Goal: Task Accomplishment & Management: Complete application form

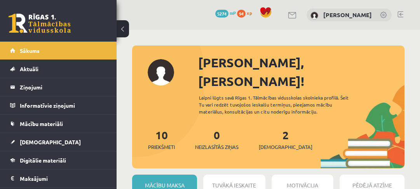
click at [58, 120] on link "Mācību materiāli" at bounding box center [58, 124] width 97 height 18
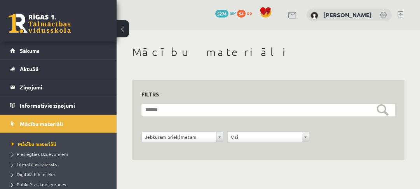
click at [48, 152] on span "Pieslēgties Uzdevumiem" at bounding box center [40, 154] width 56 height 6
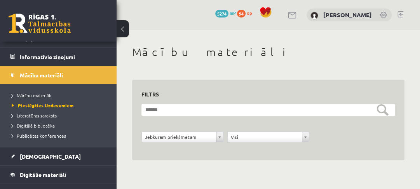
scroll to position [124, 0]
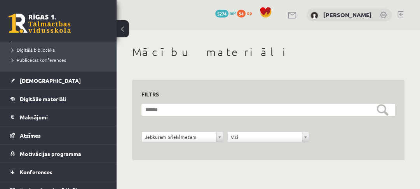
click at [34, 103] on link "Digitālie materiāli" at bounding box center [58, 99] width 97 height 18
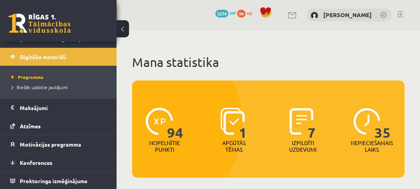
click at [226, 142] on p "Apgūtās tēmas" at bounding box center [234, 146] width 30 height 13
drag, startPoint x: 233, startPoint y: 145, endPoint x: 237, endPoint y: 140, distance: 6.9
click at [236, 143] on p "Apgūtās tēmas" at bounding box center [234, 146] width 30 height 13
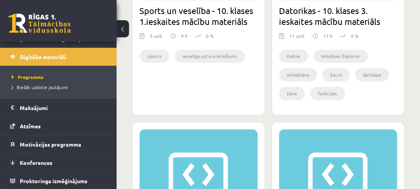
scroll to position [1496, 0]
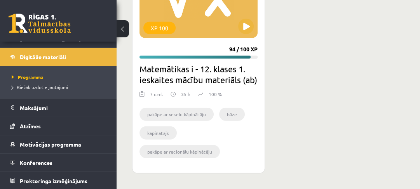
click at [210, 43] on div "XP 100 94 / 100 XP Matemātikas i - 12. klases 1. ieskaites mācību materiāls (ab…" at bounding box center [198, 54] width 133 height 240
click at [245, 19] on button at bounding box center [246, 27] width 16 height 16
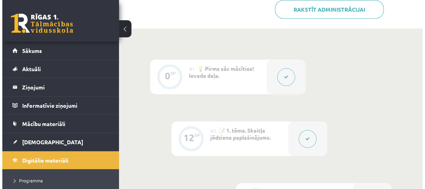
scroll to position [280, 0]
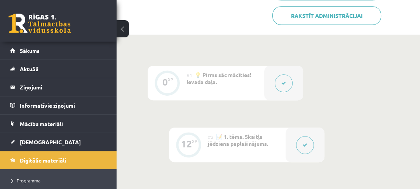
click at [243, 82] on div "#1 💡 Pirms sāc mācīties! Ievada daļa." at bounding box center [226, 83] width 78 height 35
click at [275, 79] on button at bounding box center [284, 83] width 18 height 18
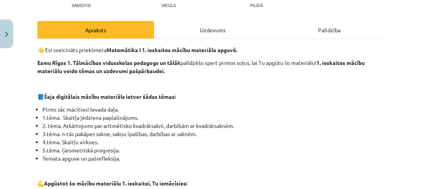
click at [203, 27] on div "Uzdevums" at bounding box center [212, 29] width 117 height 17
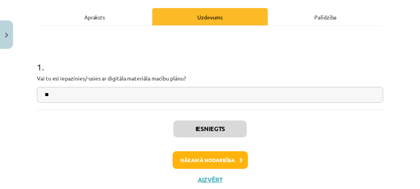
scroll to position [131, 0]
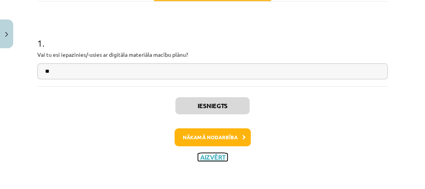
click at [214, 153] on button "Aizvērt" at bounding box center [213, 157] width 30 height 8
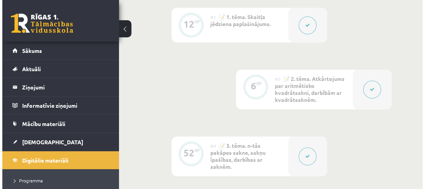
scroll to position [404, 0]
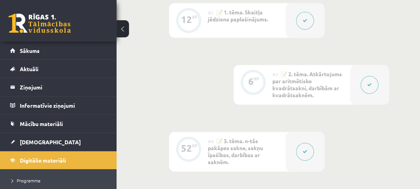
click at [301, 23] on button at bounding box center [305, 21] width 18 height 18
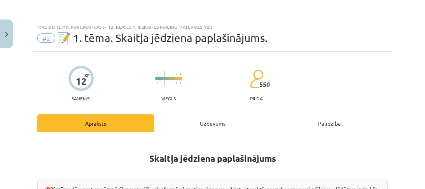
click at [230, 121] on div "Uzdevums" at bounding box center [212, 122] width 117 height 17
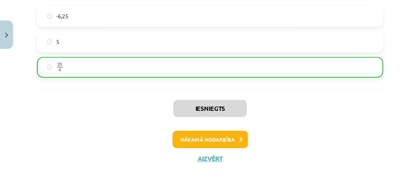
scroll to position [581, 0]
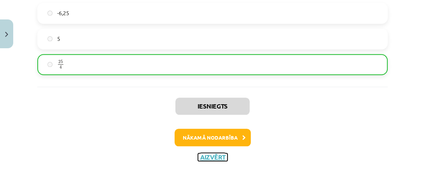
click at [215, 159] on button "Aizvērt" at bounding box center [213, 157] width 30 height 8
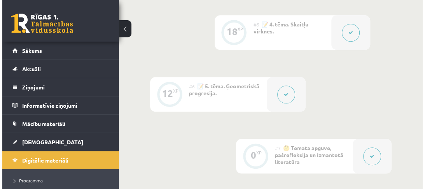
scroll to position [553, 0]
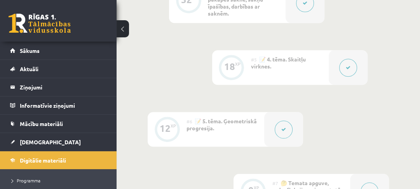
click at [310, 65] on div "#5 📝 4. tēma. Skaitļu virknes." at bounding box center [290, 67] width 78 height 35
click at [344, 64] on button at bounding box center [348, 68] width 18 height 18
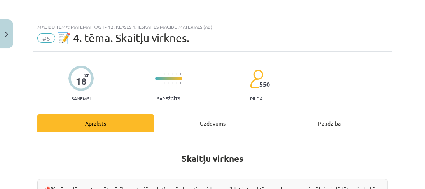
click at [221, 120] on div "Uzdevums" at bounding box center [212, 122] width 117 height 17
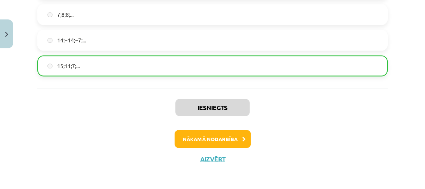
scroll to position [984, 0]
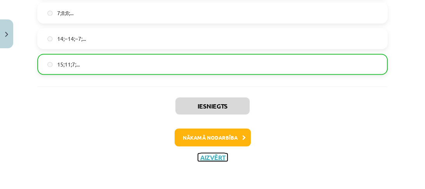
click at [214, 157] on button "Aizvērt" at bounding box center [213, 157] width 30 height 8
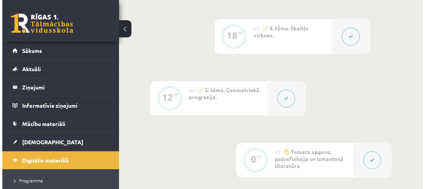
scroll to position [615, 0]
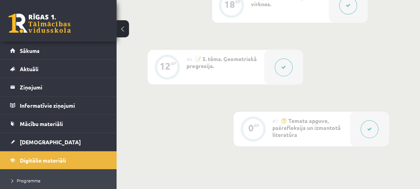
click at [284, 68] on icon at bounding box center [284, 67] width 5 height 5
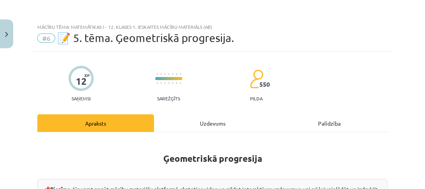
click at [219, 120] on div "Uzdevums" at bounding box center [212, 122] width 117 height 17
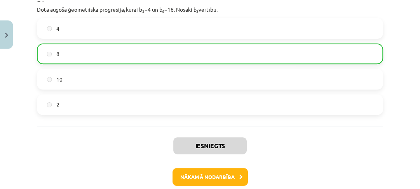
scroll to position [472, 0]
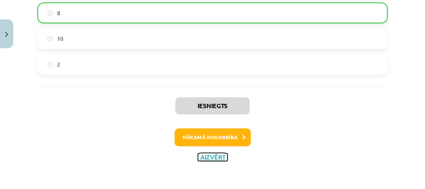
click at [219, 157] on button "Aizvērt" at bounding box center [213, 157] width 30 height 8
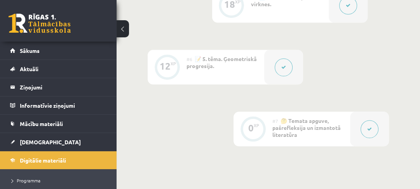
click at [38, 134] on link "[DEMOGRAPHIC_DATA]" at bounding box center [58, 142] width 97 height 18
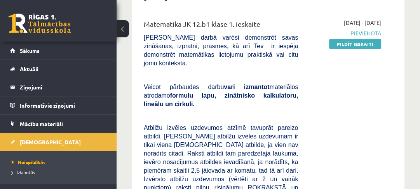
scroll to position [31, 0]
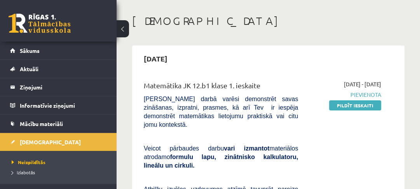
click at [348, 108] on link "Pildīt ieskaiti" at bounding box center [355, 105] width 52 height 10
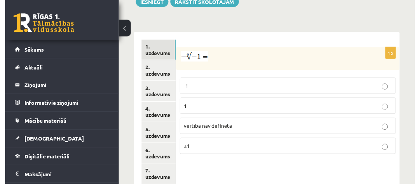
scroll to position [529, 0]
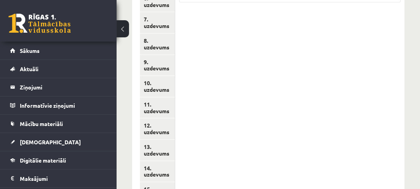
click at [152, 182] on link "15. uzdevums" at bounding box center [157, 192] width 35 height 21
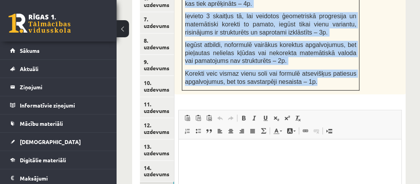
drag, startPoint x: 193, startPoint y: 45, endPoint x: 322, endPoint y: 55, distance: 129.1
click at [322, 55] on div "Starp skaitļiem 2 un 162 ievieto tādus trīs skaitļus, lai tie kopā ar dotajiem …" at bounding box center [290, 2] width 231 height 186
copy div "Starp skaitļiem 2 un 162 ievieto tādus trīs skaitļus, lai tie kopā ar dotajiem …"
click at [157, 161] on link "14. uzdevums" at bounding box center [157, 171] width 34 height 21
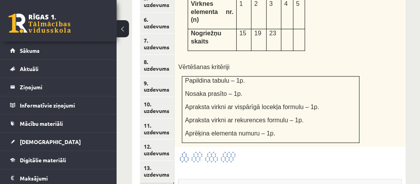
scroll to position [560, 0]
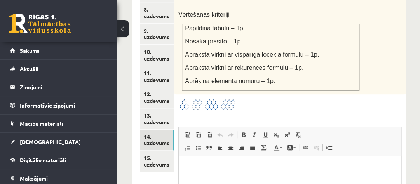
click at [219, 98] on img at bounding box center [207, 104] width 58 height 13
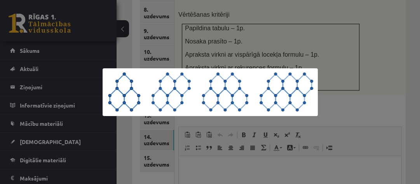
click at [293, 54] on div at bounding box center [210, 92] width 420 height 184
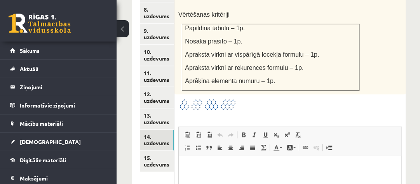
click at [226, 98] on img at bounding box center [207, 104] width 58 height 13
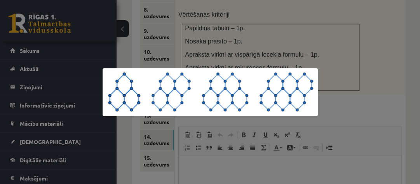
click at [222, 59] on div at bounding box center [210, 92] width 420 height 184
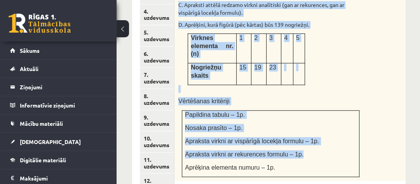
scroll to position [498, 0]
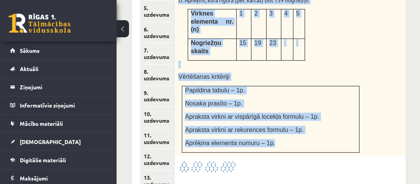
drag, startPoint x: 180, startPoint y: 29, endPoint x: 287, endPoint y: 96, distance: 126.0
click at [287, 96] on div "Attēlā var redzēt virkni ar figūrām. A. Papildini tabulu, pierakstot nogriežņu …" at bounding box center [290, 40] width 231 height 233
copy div "Attēlā var redzēt virkni ar figūrām. A. Papildini tabulu, pierakstot nogriežņu …"
click at [162, 171] on link "13. uzdevums" at bounding box center [157, 181] width 34 height 21
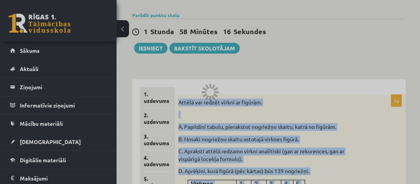
scroll to position [404, 0]
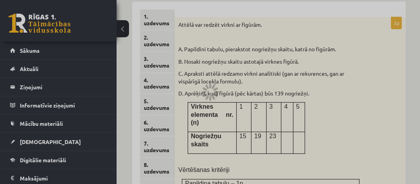
click at [350, 70] on div at bounding box center [210, 92] width 420 height 184
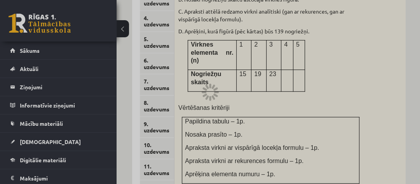
scroll to position [560, 0]
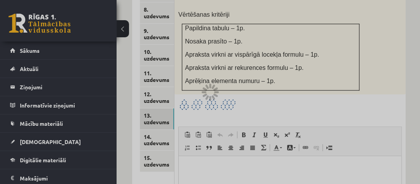
click at [154, 99] on div at bounding box center [210, 92] width 420 height 184
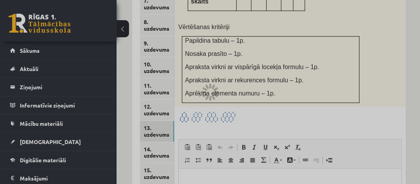
scroll to position [591, 0]
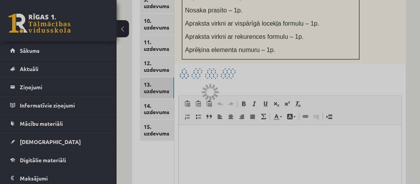
click at [154, 62] on div at bounding box center [210, 92] width 420 height 184
click at [219, 99] on div at bounding box center [210, 92] width 420 height 184
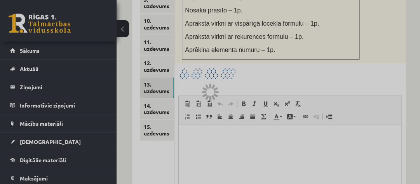
click at [219, 99] on div at bounding box center [210, 92] width 420 height 184
drag, startPoint x: 219, startPoint y: 99, endPoint x: 222, endPoint y: 96, distance: 4.1
click at [221, 98] on div at bounding box center [210, 92] width 420 height 184
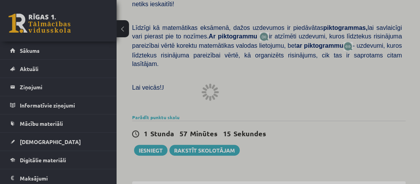
scroll to position [218, 0]
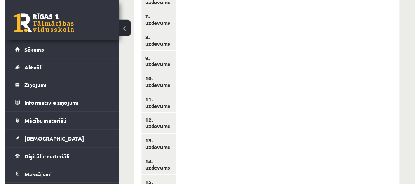
scroll to position [540, 0]
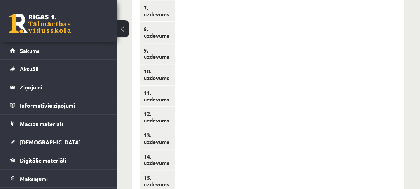
click at [164, 128] on link "13. uzdevums" at bounding box center [157, 138] width 35 height 21
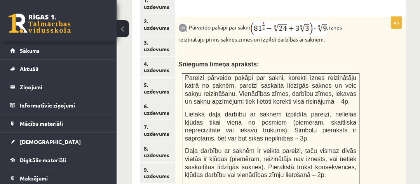
scroll to position [447, 0]
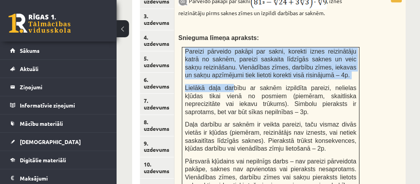
drag, startPoint x: 185, startPoint y: 24, endPoint x: 225, endPoint y: 53, distance: 48.8
click at [225, 53] on td "Pareizi pārveido pakāpi par sakni, korekti iznes reizinātāju katrā no saknēm, p…" at bounding box center [270, 124] width 177 height 155
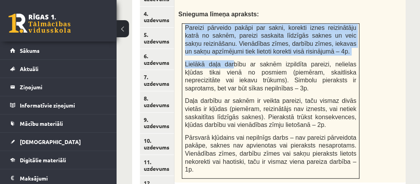
scroll to position [509, 0]
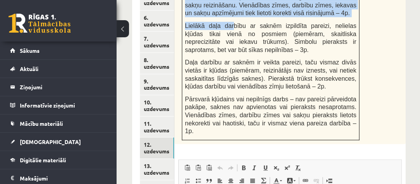
click at [156, 138] on link "12. uzdevums" at bounding box center [157, 148] width 34 height 21
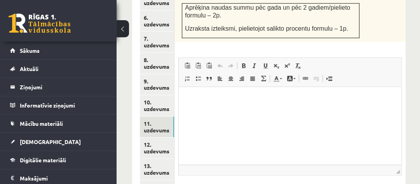
click at [157, 117] on link "11. uzdevums" at bounding box center [157, 127] width 34 height 21
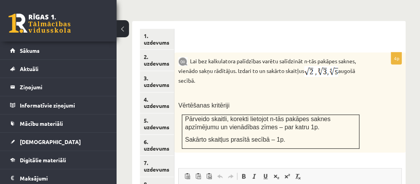
scroll to position [0, 0]
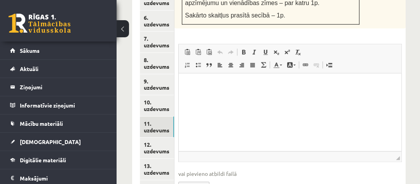
click at [163, 138] on link "12. uzdevums" at bounding box center [157, 148] width 34 height 21
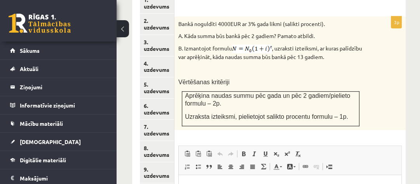
scroll to position [514, 0]
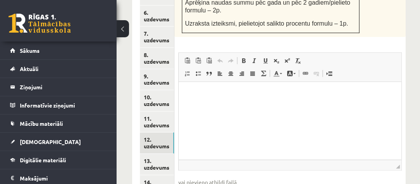
click at [154, 112] on link "11. uzdevums" at bounding box center [157, 122] width 34 height 21
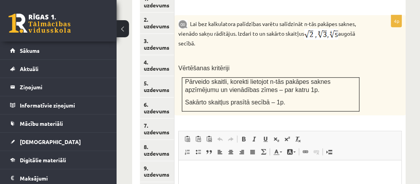
scroll to position [452, 0]
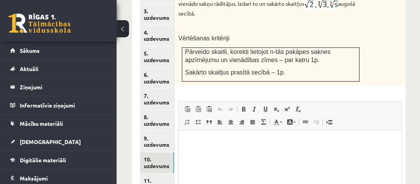
click at [157, 152] on link "10. uzdevums" at bounding box center [157, 162] width 34 height 21
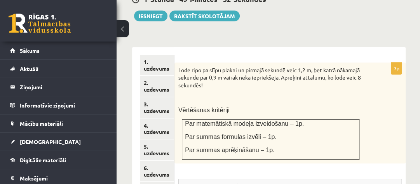
scroll to position [0, 0]
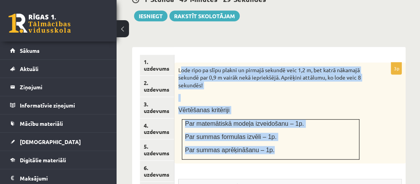
drag, startPoint x: 184, startPoint y: 45, endPoint x: 274, endPoint y: 128, distance: 122.2
click at [275, 128] on div "Lode ripo pa slīpu plakni un pirmajā sekundē veic 1,2 m, bet katrā nākamajā sek…" at bounding box center [290, 113] width 231 height 101
copy div "ode ripo pa slīpu plakni un pirmajā sekundē veic 1,2 m, bet katrā nākamajā seku…"
click at [300, 66] on p "Lode ripo pa slīpu plakni un pirmajā sekundē veic 1,2 m, bet katrā nākamajā sek…" at bounding box center [270, 77] width 185 height 23
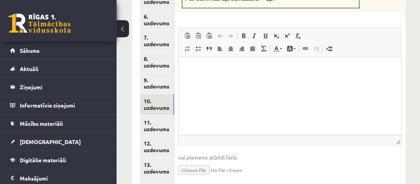
scroll to position [452, 0]
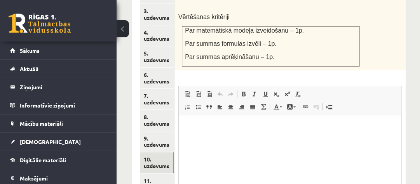
click at [167, 174] on link "11. uzdevums" at bounding box center [157, 184] width 34 height 21
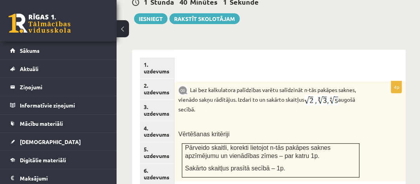
scroll to position [359, 0]
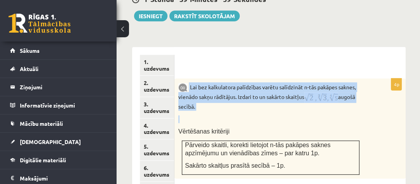
drag, startPoint x: 189, startPoint y: 59, endPoint x: 211, endPoint y: 85, distance: 33.4
click at [211, 85] on div "Lai bez kalkulatora palīdzības varētu salīdzināt n-tās pakāpes saknes, vienādo …" at bounding box center [290, 129] width 231 height 100
click at [310, 115] on p at bounding box center [270, 119] width 185 height 8
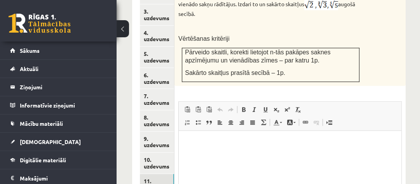
scroll to position [483, 0]
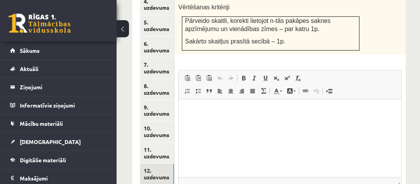
click at [162, 164] on link "12. uzdevums" at bounding box center [157, 174] width 34 height 21
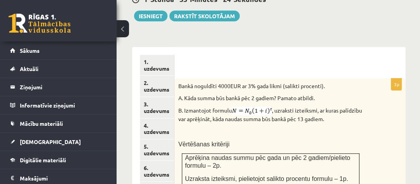
scroll to position [0, 0]
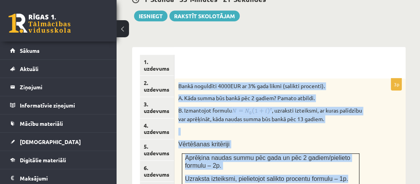
drag, startPoint x: 180, startPoint y: 59, endPoint x: 362, endPoint y: 140, distance: 200.0
click at [342, 157] on div "Bankā noguldīti 4000EUR ar 3% gada likmi (salikti procenti). A. Kāda summa būs …" at bounding box center [290, 136] width 231 height 114
click at [374, 107] on div "Bankā noguldīti 4000EUR ar 3% gada likmi (salikti procenti). A. Kāda summa būs …" at bounding box center [290, 136] width 231 height 114
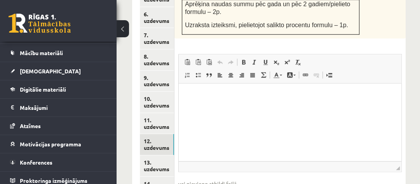
scroll to position [546, 0]
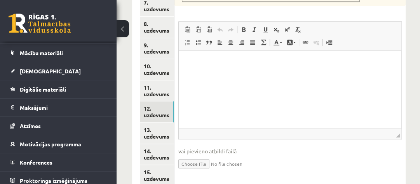
click at [164, 144] on link "14. uzdevums" at bounding box center [157, 154] width 34 height 21
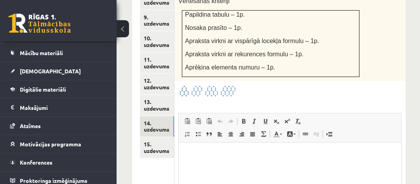
scroll to position [577, 0]
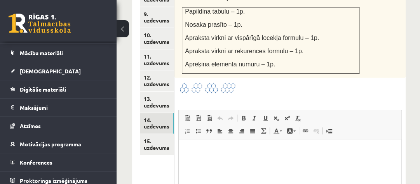
click at [156, 70] on link "12. uzdevums" at bounding box center [157, 80] width 34 height 21
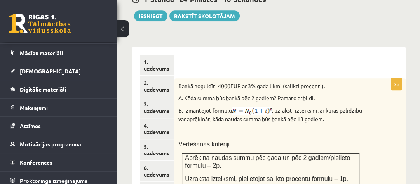
scroll to position [390, 0]
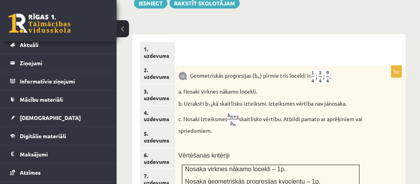
scroll to position [386, 0]
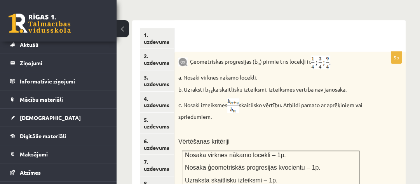
drag, startPoint x: 344, startPoint y: 66, endPoint x: 185, endPoint y: 64, distance: 159.0
click at [185, 86] on p "b. Uzraksti b 18 kā skaitlisku izteiksmi. Izteiksmes vērtība nav jānosaka." at bounding box center [270, 90] width 185 height 8
click at [258, 71] on div "Ģeometriskās progresijas (b n ) pirmie trīs locekļi ir . a. Nosaki virknes nāka…" at bounding box center [290, 139] width 231 height 175
click at [279, 86] on p "b. Uzraksti b 18 kā skaitlisku izteiksmi. Izteiksmes vērtība nav jānosaka." at bounding box center [270, 90] width 185 height 8
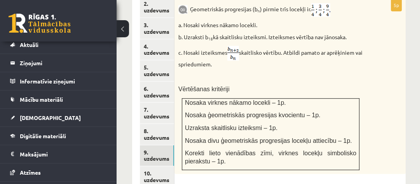
scroll to position [448, 0]
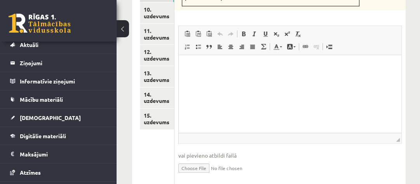
click at [162, 108] on link "15. uzdevums" at bounding box center [157, 118] width 34 height 21
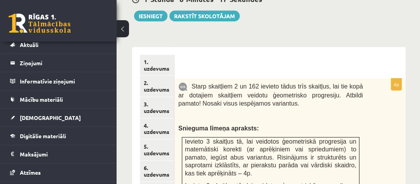
scroll to position [0, 0]
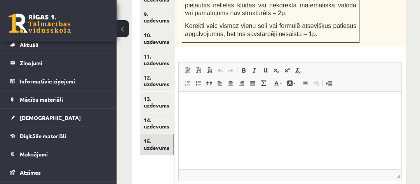
click at [154, 113] on link "14. uzdevums" at bounding box center [157, 123] width 34 height 21
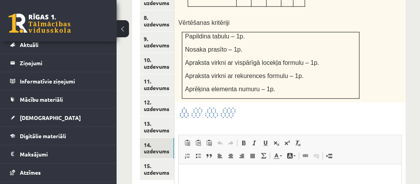
scroll to position [537, 0]
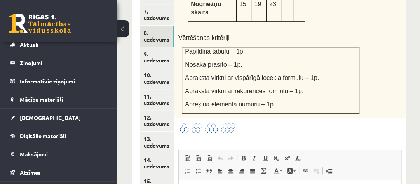
click at [158, 26] on link "8. uzdevums" at bounding box center [157, 36] width 34 height 21
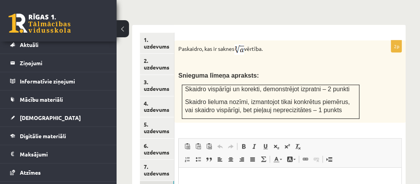
scroll to position [0, 0]
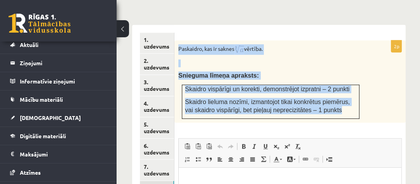
drag, startPoint x: 179, startPoint y: 22, endPoint x: 357, endPoint y: 92, distance: 191.3
click at [357, 92] on div "Paskaidro, kas ir saknes vērtība. Snieguma līmeņa apraksts: Skaidro vispārīgi u…" at bounding box center [290, 81] width 231 height 82
copy div "Paskaidro, kas ir saknes vērtība. Snieguma līmeņa apraksts: Skaidro vispārīgi u…"
click at [303, 42] on div "Paskaidro, kas ir saknes vērtība. Snieguma līmeņa apraksts: Skaidro vispārīgi u…" at bounding box center [290, 81] width 231 height 82
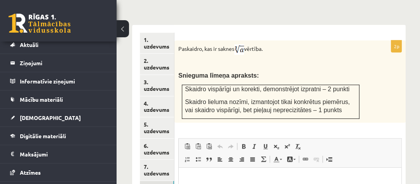
drag, startPoint x: 270, startPoint y: 21, endPoint x: 180, endPoint y: 26, distance: 90.0
click at [180, 44] on p "Paskaidro, kas ir saknes vērtība." at bounding box center [270, 49] width 185 height 10
click at [178, 40] on div "Paskaidro, kas ir saknes vērtība. Snieguma līmeņa apraksts: Skaidro vispārīgi u…" at bounding box center [290, 81] width 231 height 82
click at [204, 40] on div "Paskaidro, kas ir saknes vērtība. Snieguma līmeņa apraksts: Skaidro vispārīgi u…" at bounding box center [290, 81] width 231 height 82
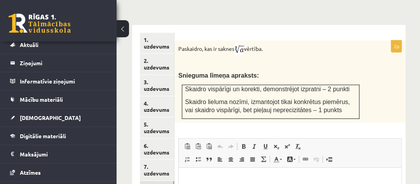
click at [202, 44] on p "Paskaidro, kas ir saknes vērtība." at bounding box center [270, 49] width 185 height 10
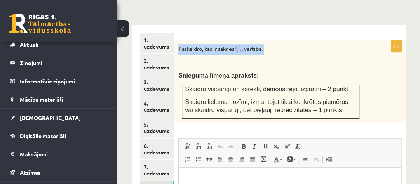
click at [202, 44] on p "Paskaidro, kas ir saknes vērtība." at bounding box center [270, 49] width 185 height 10
click at [282, 72] on p "Snieguma līmeņa apraksts:" at bounding box center [270, 76] width 185 height 8
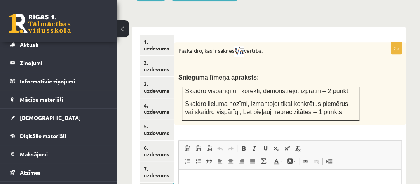
scroll to position [381, 0]
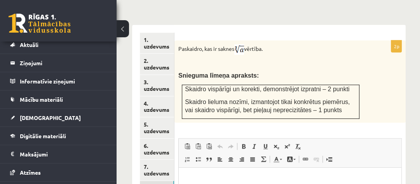
click at [142, 160] on link "7. uzdevums" at bounding box center [157, 170] width 34 height 21
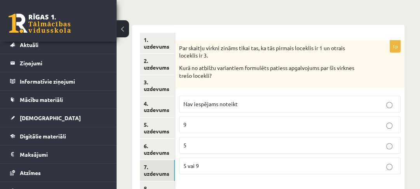
click at [244, 141] on p "5" at bounding box center [290, 145] width 213 height 8
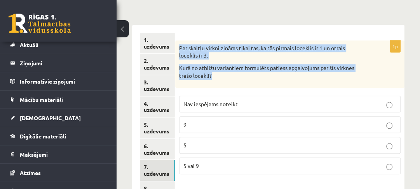
drag, startPoint x: 185, startPoint y: 23, endPoint x: 215, endPoint y: 48, distance: 39.2
click at [215, 48] on div "Par skaitļu virkni zināms tikai tas, ka tās pirmais loceklis ir 1 un otrais loc…" at bounding box center [289, 63] width 229 height 47
copy div "Par skaitļu virkni zināms tikai tas, ka tās pirmais loceklis ir 1 un otrais loc…"
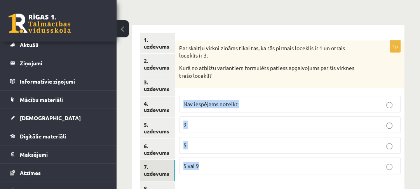
drag, startPoint x: 182, startPoint y: 72, endPoint x: 209, endPoint y: 135, distance: 69.2
click at [229, 140] on fieldset "Nav iespējams noteikt 9 5 5 vai 9" at bounding box center [290, 134] width 222 height 85
copy fieldset "Nav iespējams noteikt 9 5 5 vai 9"
click at [197, 162] on span "5 vai 9" at bounding box center [192, 165] width 16 height 7
click at [159, 139] on link "6. uzdevums" at bounding box center [157, 149] width 35 height 21
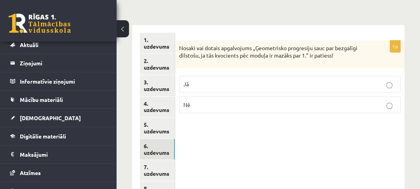
click at [158, 181] on link "8. uzdevums" at bounding box center [157, 191] width 35 height 21
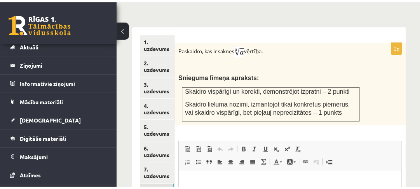
scroll to position [0, 0]
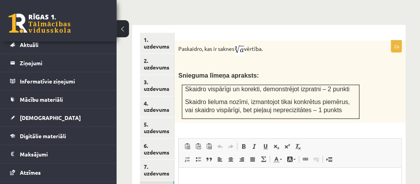
click at [156, 139] on link "6. uzdevums" at bounding box center [157, 149] width 34 height 21
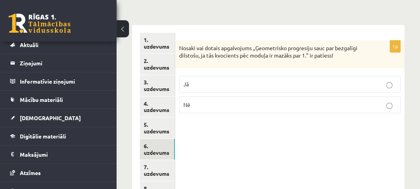
click at [157, 160] on link "7. uzdevums" at bounding box center [157, 170] width 35 height 21
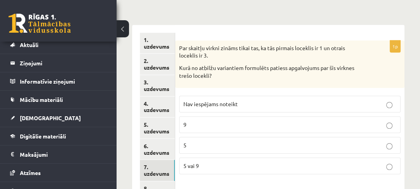
click at [157, 139] on link "6. uzdevums" at bounding box center [157, 149] width 35 height 21
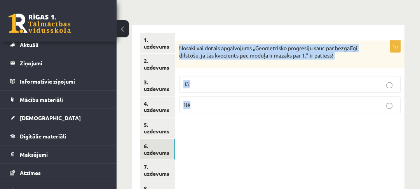
drag, startPoint x: 180, startPoint y: 23, endPoint x: 338, endPoint y: 85, distance: 169.5
click at [338, 85] on div "1p Nosaki vai dotais apgalvojums „Ģeometrisko progresiju sauc par bezgalīgi dil…" at bounding box center [289, 79] width 229 height 79
click at [313, 44] on p "Nosaki vai dotais apgalvojums „Ģeometrisko progresiju sauc par bezgalīgi dilsto…" at bounding box center [270, 51] width 183 height 15
click at [276, 40] on div "Nosaki vai dotais apgalvojums „Ģeometrisko progresiju sauc par bezgalīgi dilsto…" at bounding box center [289, 54] width 229 height 28
click at [259, 40] on div "Nosaki vai dotais apgalvojums „Ģeometrisko progresiju sauc par bezgalīgi dilsto…" at bounding box center [289, 54] width 229 height 28
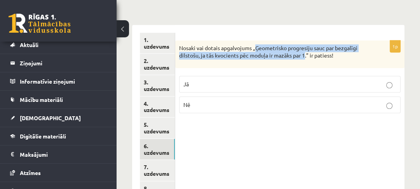
drag, startPoint x: 257, startPoint y: 21, endPoint x: 306, endPoint y: 32, distance: 50.3
click at [306, 44] on p "Nosaki vai dotais apgalvojums „Ģeometrisko progresiju sauc par bezgalīgi dilsto…" at bounding box center [270, 51] width 183 height 15
copy p "Ģeometrisko progresiju sauc par bezgalīgi dilstošu, ja tās kvocients pēc moduļa…"
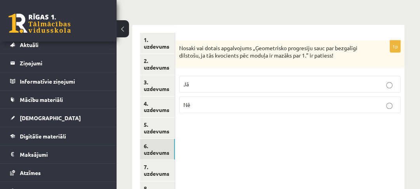
click at [240, 80] on p "Jā" at bounding box center [290, 84] width 213 height 8
click at [157, 117] on link "5. uzdevums" at bounding box center [157, 127] width 35 height 21
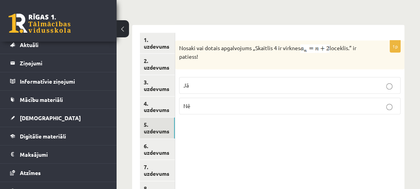
drag, startPoint x: 179, startPoint y: 23, endPoint x: 213, endPoint y: 31, distance: 35.2
click at [213, 40] on div "Nosaki vai dotais apgalvojums „Skaitlis 4 ir virknes loceklis.” ir patiess!" at bounding box center [289, 54] width 229 height 29
copy p "Nosaki vai dotais apgalvojums „Skaitlis 4 ir virknes loceklis.” ir patiess!"
click at [248, 40] on div "Nosaki vai dotais apgalvojums „Skaitlis 4 ir virknes loceklis.” ir patiess!" at bounding box center [289, 54] width 229 height 29
click at [229, 81] on p "Jā" at bounding box center [290, 85] width 213 height 8
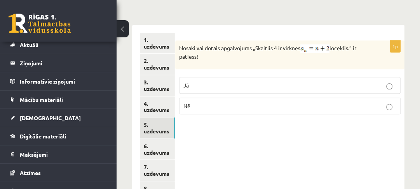
click at [173, 96] on link "4. uzdevums" at bounding box center [157, 106] width 35 height 21
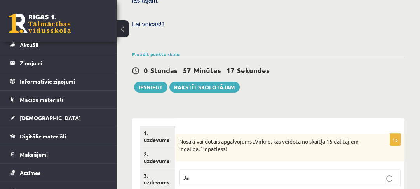
scroll to position [319, 0]
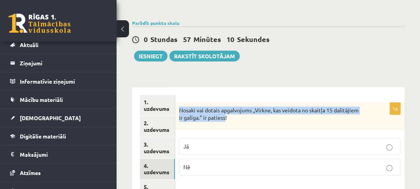
drag, startPoint x: 178, startPoint y: 80, endPoint x: 227, endPoint y: 91, distance: 50.0
click at [227, 103] on div "Nosaki vai dotais apgalvojums „Virkne, kas veidota no skaitļa 15 dalītājiem ir …" at bounding box center [289, 117] width 229 height 28
copy p "Nosaki vai dotais apgalvojums „Virkne, kas veidota no skaitļa 15 dalītājiem ir …"
drag, startPoint x: 258, startPoint y: 84, endPoint x: 201, endPoint y: 94, distance: 58.0
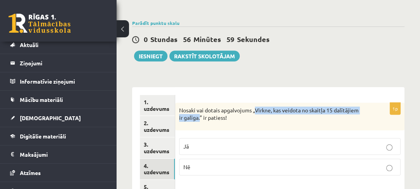
click at [201, 107] on p "Nosaki vai dotais apgalvojums „Virkne, kas veidota no skaitļa 15 dalītājiem ir …" at bounding box center [270, 114] width 183 height 15
copy p "Virkne, kas veidota no skaitļa 15 dalītājiem ir galīga."
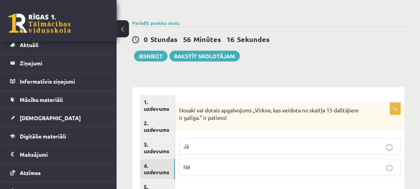
click at [196, 138] on label "Jā" at bounding box center [290, 146] width 222 height 17
click at [164, 137] on link "3. uzdevums" at bounding box center [157, 147] width 35 height 21
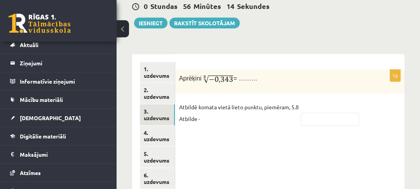
scroll to position [381, 0]
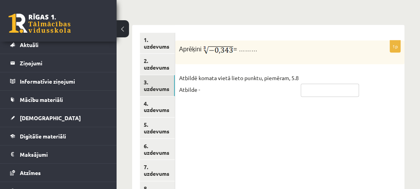
click at [313, 84] on input "text" at bounding box center [330, 90] width 58 height 13
click at [320, 84] on input "text" at bounding box center [330, 90] width 58 height 13
type input "****"
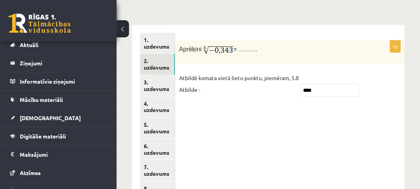
click at [155, 54] on link "2. uzdevums" at bounding box center [157, 64] width 35 height 21
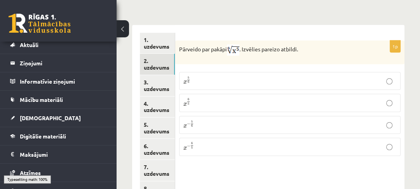
scroll to position [350, 0]
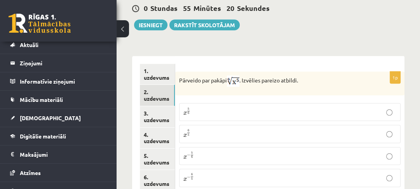
click at [221, 107] on p "x 5 6 x 5 6" at bounding box center [290, 111] width 213 height 9
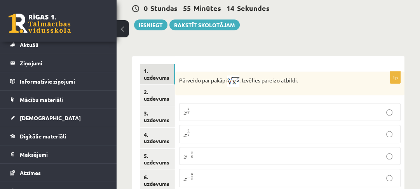
click at [159, 64] on link "1. uzdevums" at bounding box center [157, 74] width 35 height 21
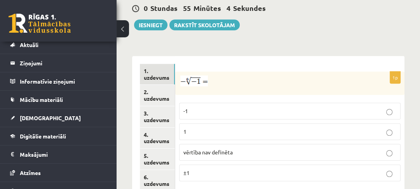
click at [225, 149] on span "vērtība nav definēta" at bounding box center [208, 152] width 49 height 7
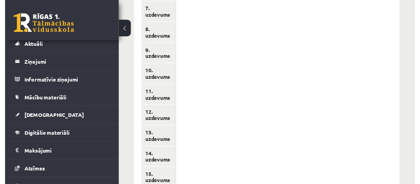
scroll to position [541, 0]
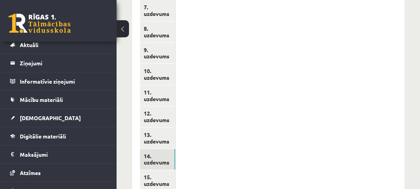
click at [161, 149] on link "14. uzdevums" at bounding box center [157, 159] width 35 height 21
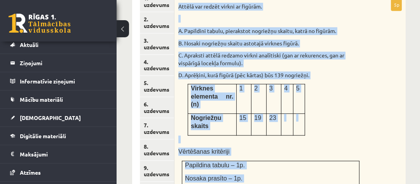
scroll to position [510, 0]
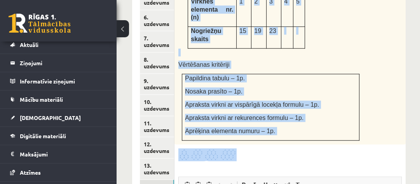
drag, startPoint x: 178, startPoint y: 79, endPoint x: 291, endPoint y: 124, distance: 121.4
click at [289, 132] on div "5p Attēlā var redzēt virkni ar figūrām. A. Papildini tabulu, pierakstot nogriež…" at bounding box center [290, 125] width 231 height 427
click at [292, 149] on div at bounding box center [290, 155] width 224 height 13
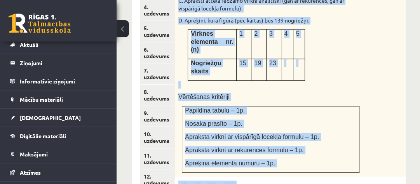
scroll to position [479, 0]
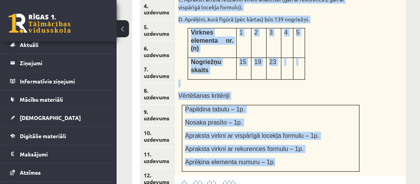
drag, startPoint x: 180, startPoint y: 19, endPoint x: 269, endPoint y: 121, distance: 135.4
click at [269, 121] on div "Attēlā var redzēt virkni ar figūrām. A. Papildini tabulu, pierakstot nogriežņu …" at bounding box center [290, 59] width 231 height 233
copy div "ttēlā var redzēt virkni ar figūrām. A. Papildini tabulu, pierakstot nogriežņu s…"
click at [315, 105] on p "Papildina tabulu – 1p." at bounding box center [270, 109] width 171 height 8
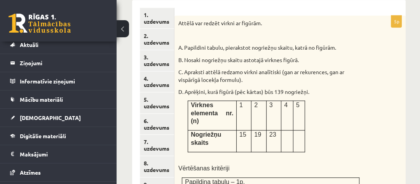
scroll to position [416, 0]
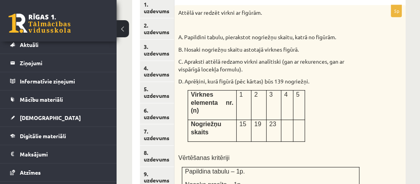
click at [285, 120] on p at bounding box center [287, 124] width 6 height 8
click at [289, 120] on p at bounding box center [287, 124] width 6 height 8
click at [285, 120] on p at bounding box center [287, 124] width 6 height 8
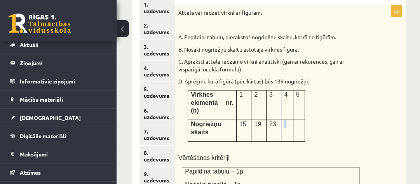
click at [285, 120] on p at bounding box center [287, 124] width 6 height 8
click at [314, 96] on div "Attēlā var redzēt virkni ar figūrām. A. Papildini tabulu, pierakstot nogriežņu …" at bounding box center [290, 121] width 231 height 233
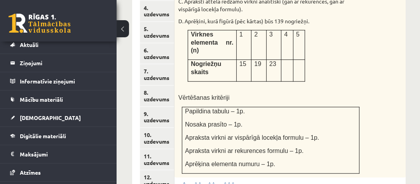
scroll to position [479, 0]
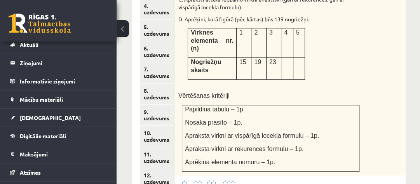
click at [193, 180] on img at bounding box center [207, 186] width 58 height 13
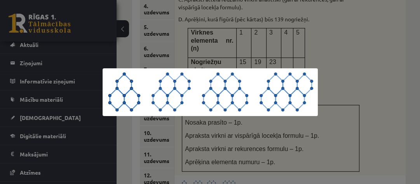
click at [297, 131] on div at bounding box center [210, 92] width 420 height 184
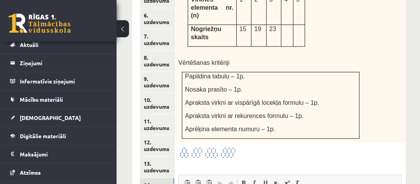
scroll to position [541, 0]
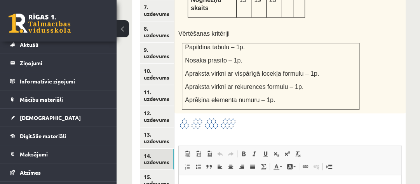
click at [152, 170] on link "15. uzdevums" at bounding box center [157, 180] width 34 height 21
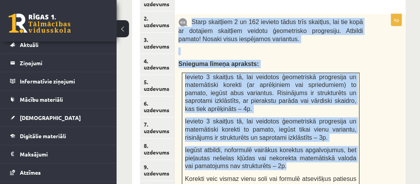
scroll to position [479, 0]
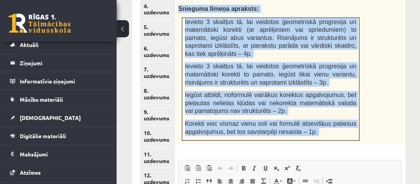
drag, startPoint x: 193, startPoint y: 65, endPoint x: 312, endPoint y: 128, distance: 134.4
click at [312, 128] on div "4p Starp skaitļiem 2 un 162 ievieto tādus trīs skaitļus, lai tie kopā ar dotaji…" at bounding box center [290, 140] width 231 height 363
copy div "Starp skaitļiem 2 un 162 ievieto tādus trīs skaitļus, lai tie kopā ar dotajiem …"
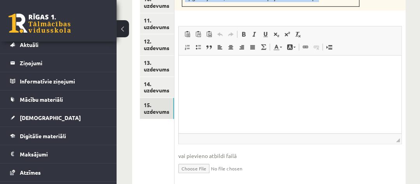
click at [150, 77] on link "14. uzdevums" at bounding box center [157, 87] width 34 height 21
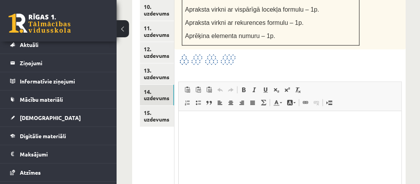
scroll to position [645, 0]
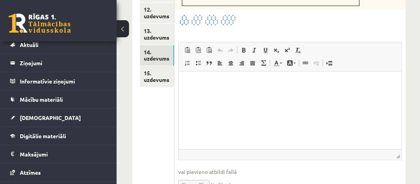
click at [208, 176] on input "file" at bounding box center [290, 184] width 224 height 16
type input "**********"
click at [166, 24] on link "13. uzdevums" at bounding box center [157, 34] width 34 height 21
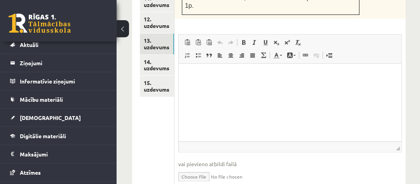
scroll to position [0, 0]
click at [207, 168] on input "file" at bounding box center [290, 176] width 224 height 16
type input "**********"
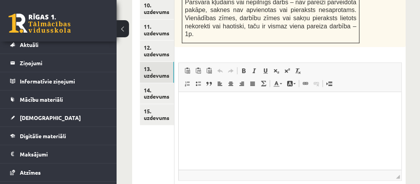
scroll to position [573, 0]
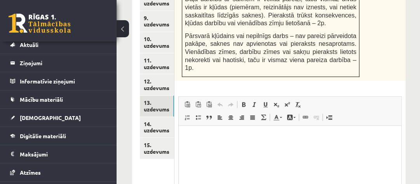
click at [169, 74] on link "12. uzdevums" at bounding box center [157, 84] width 34 height 21
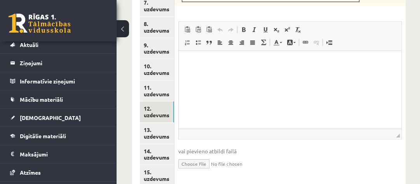
scroll to position [0, 0]
click at [208, 156] on input "file" at bounding box center [290, 164] width 224 height 16
type input "**********"
click at [157, 80] on link "11. uzdevums" at bounding box center [157, 90] width 34 height 21
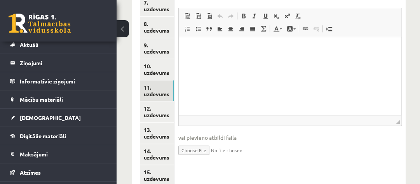
click at [214, 142] on input "file" at bounding box center [290, 150] width 224 height 16
type input "**********"
click at [207, 158] on link "Iesniegtā atbilde" at bounding box center [199, 162] width 42 height 8
click at [157, 59] on link "10. uzdevums" at bounding box center [157, 69] width 34 height 21
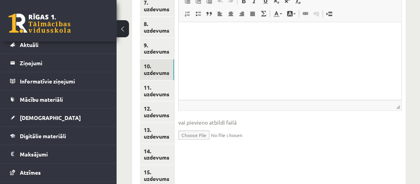
click at [210, 127] on input "file" at bounding box center [290, 135] width 224 height 16
type input "**********"
click at [202, 143] on link "Iesniegtā atbilde" at bounding box center [199, 147] width 42 height 8
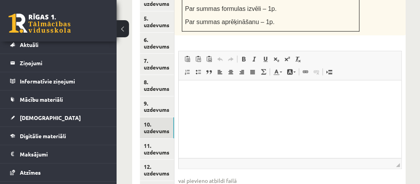
scroll to position [483, 0]
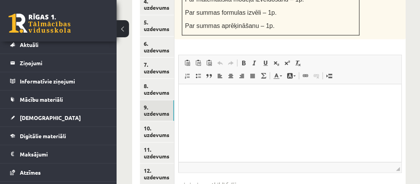
click at [164, 100] on link "9. uzdevums" at bounding box center [157, 110] width 34 height 21
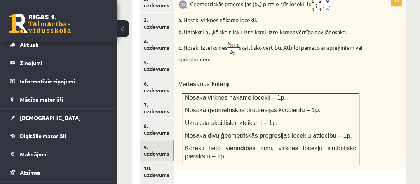
scroll to position [602, 0]
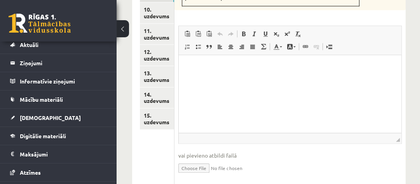
click at [202, 160] on input "file" at bounding box center [290, 168] width 224 height 16
type input "**********"
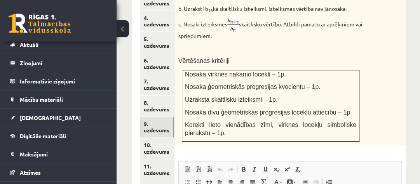
scroll to position [447, 0]
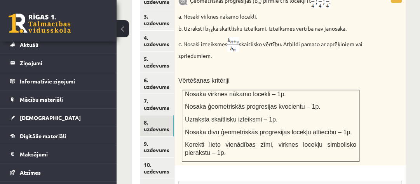
click at [168, 115] on link "8. uzdevums" at bounding box center [157, 125] width 34 height 21
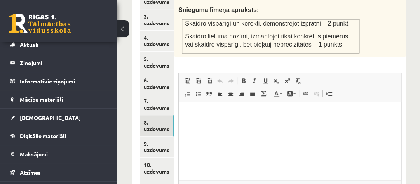
scroll to position [546, 0]
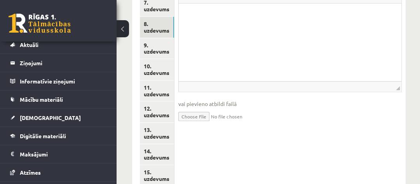
click at [204, 108] on input "file" at bounding box center [290, 116] width 224 height 16
type input "**********"
click at [209, 124] on link "Iesniegtā atbilde" at bounding box center [199, 128] width 42 height 8
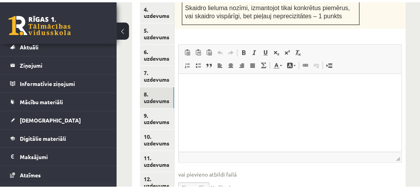
scroll to position [390, 0]
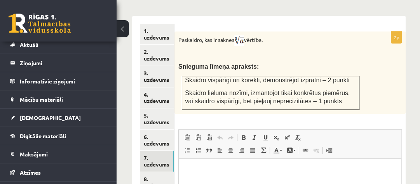
click at [157, 151] on link "7. uzdevums" at bounding box center [157, 161] width 34 height 21
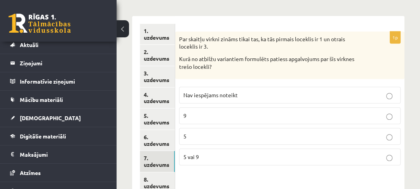
click at [165, 130] on link "6. uzdevums" at bounding box center [157, 140] width 35 height 21
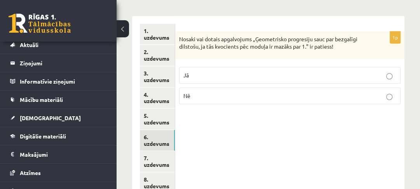
click at [159, 108] on link "5. uzdevums" at bounding box center [157, 118] width 35 height 21
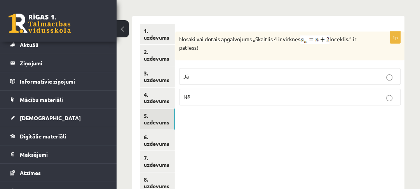
click at [157, 66] on link "3. uzdevums" at bounding box center [157, 76] width 35 height 21
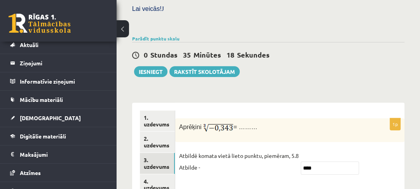
scroll to position [359, 0]
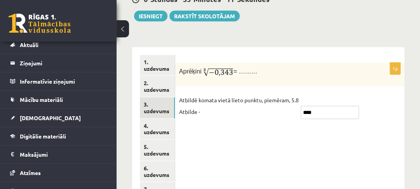
click at [311, 106] on input "****" at bounding box center [330, 112] width 58 height 13
type input "****"
click at [156, 76] on link "2. uzdevums" at bounding box center [157, 86] width 35 height 21
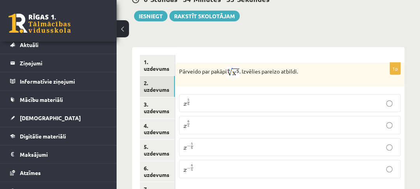
click at [163, 55] on link "1. uzdevums" at bounding box center [157, 65] width 35 height 21
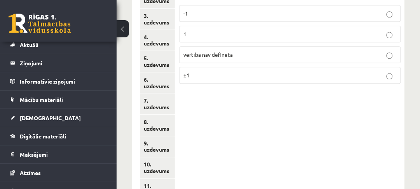
scroll to position [479, 0]
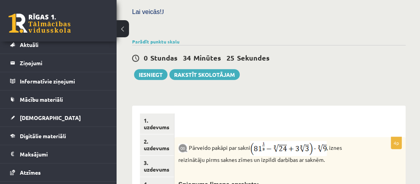
scroll to position [255, 0]
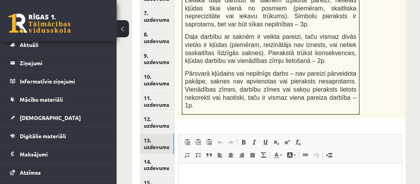
click at [156, 155] on link "14. uzdevums" at bounding box center [157, 165] width 34 height 21
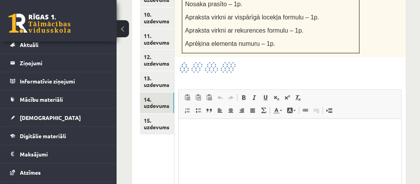
scroll to position [0, 0]
click at [145, 114] on link "15. uzdevums" at bounding box center [157, 124] width 34 height 21
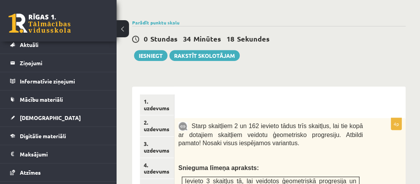
scroll to position [266, 0]
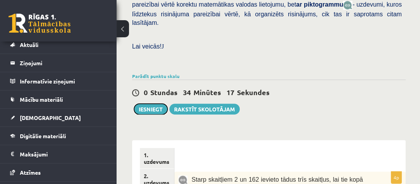
click at [149, 104] on button "Iesniegt" at bounding box center [150, 109] width 33 height 11
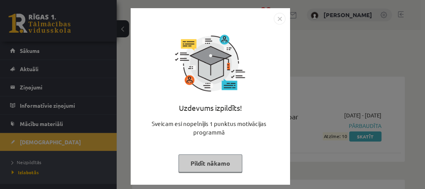
click at [229, 163] on button "Pildīt nākamo" at bounding box center [210, 163] width 64 height 18
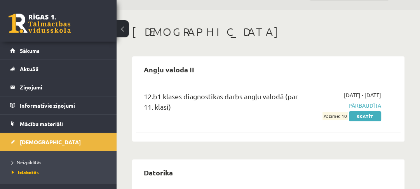
scroll to position [31, 0]
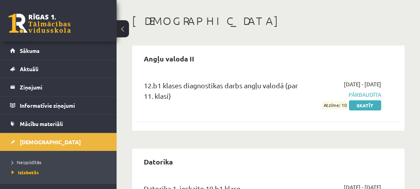
click at [57, 35] on div "0 Dāvanas 5275 mP 94 xp" at bounding box center [58, 21] width 117 height 42
click at [58, 30] on link at bounding box center [40, 23] width 62 height 19
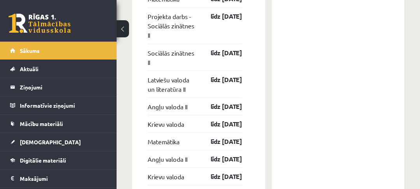
scroll to position [1058, 0]
